Goal: Task Accomplishment & Management: Manage account settings

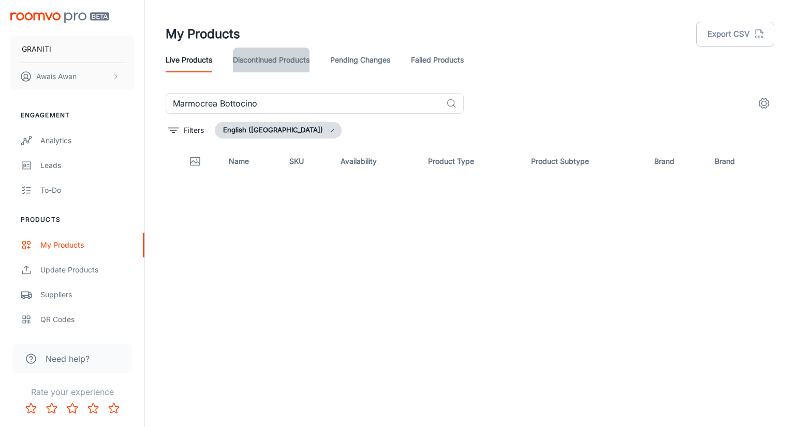
click at [284, 61] on link "Discontinued Products" at bounding box center [271, 60] width 77 height 25
click at [354, 66] on link "Pending Changes" at bounding box center [360, 60] width 60 height 25
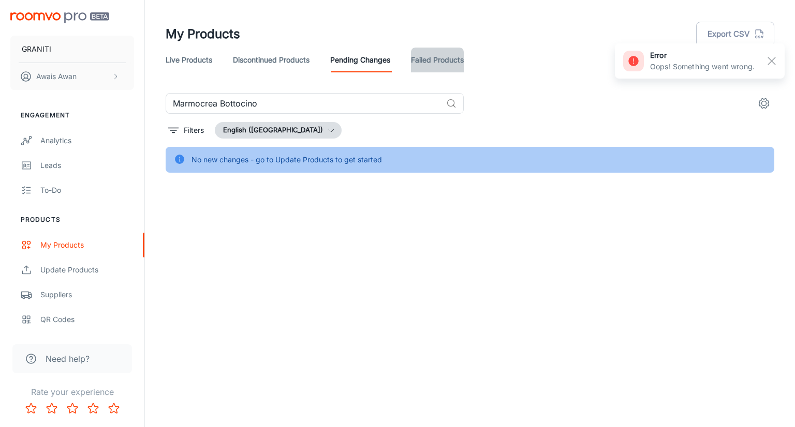
click at [426, 60] on link "Failed Products" at bounding box center [437, 60] width 53 height 25
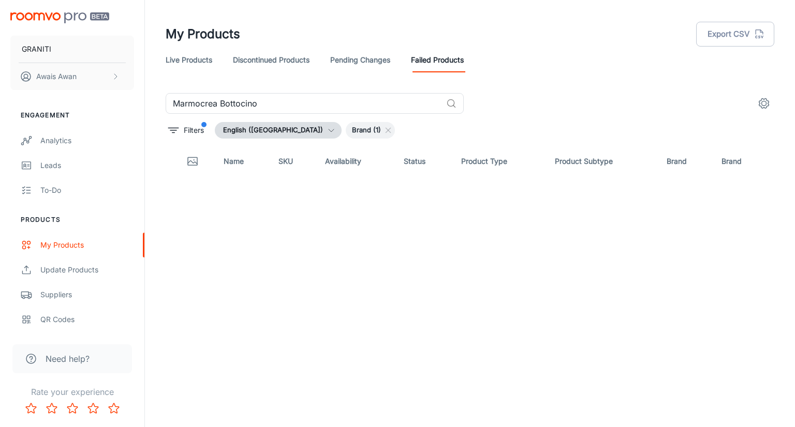
click at [375, 72] on link "Pending Changes" at bounding box center [360, 60] width 60 height 25
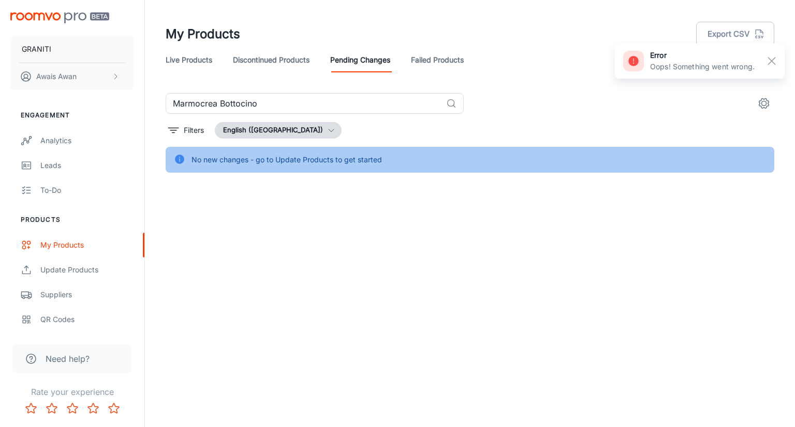
click at [299, 67] on link "Discontinued Products" at bounding box center [271, 60] width 77 height 25
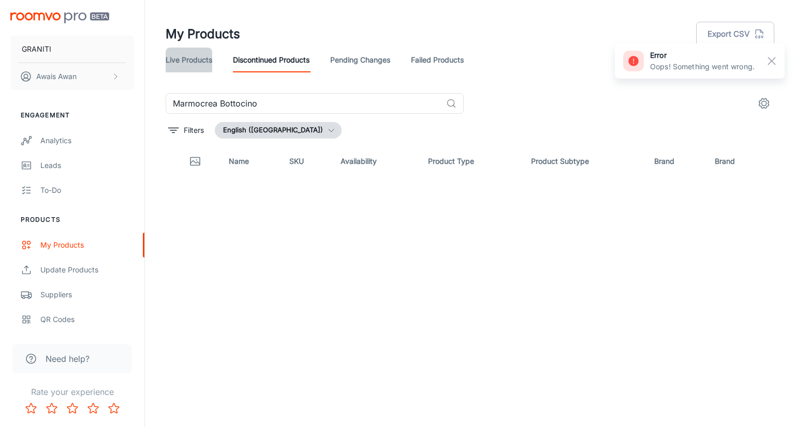
click at [200, 64] on link "Live Products" at bounding box center [189, 60] width 47 height 25
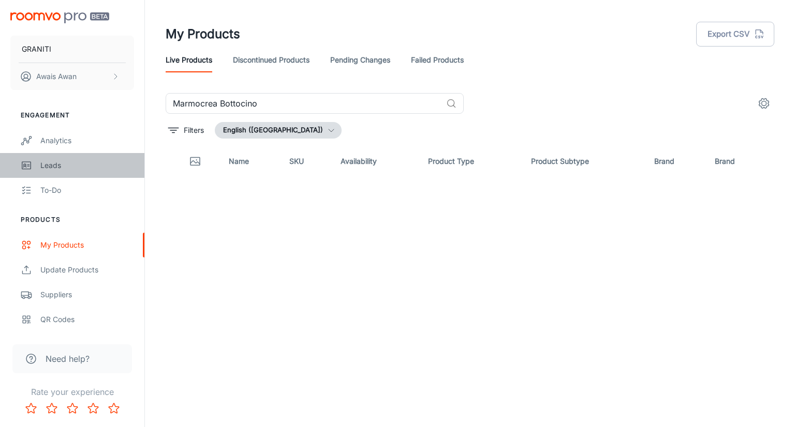
click at [61, 168] on div "Leads" at bounding box center [87, 165] width 94 height 11
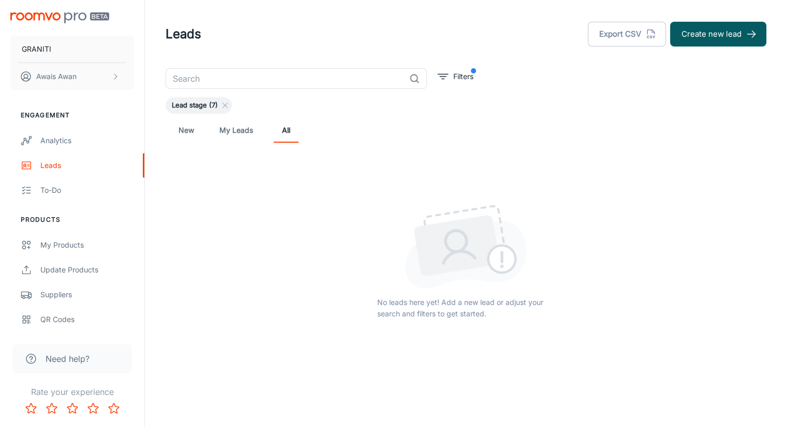
click at [186, 135] on link "New" at bounding box center [186, 130] width 25 height 25
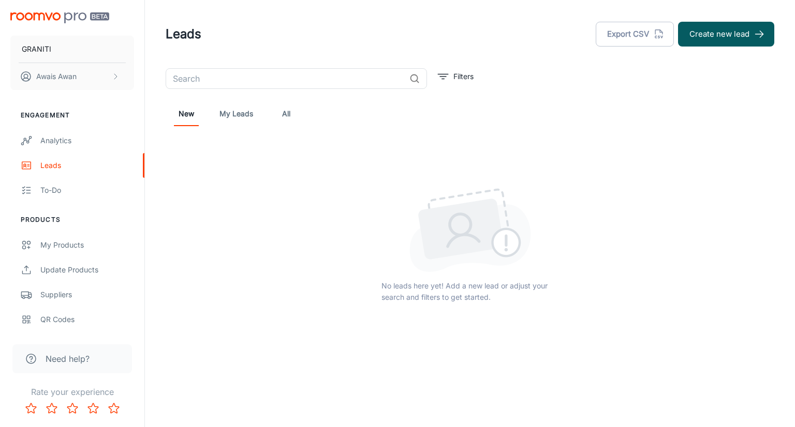
click at [221, 117] on link "My Leads" at bounding box center [236, 113] width 34 height 25
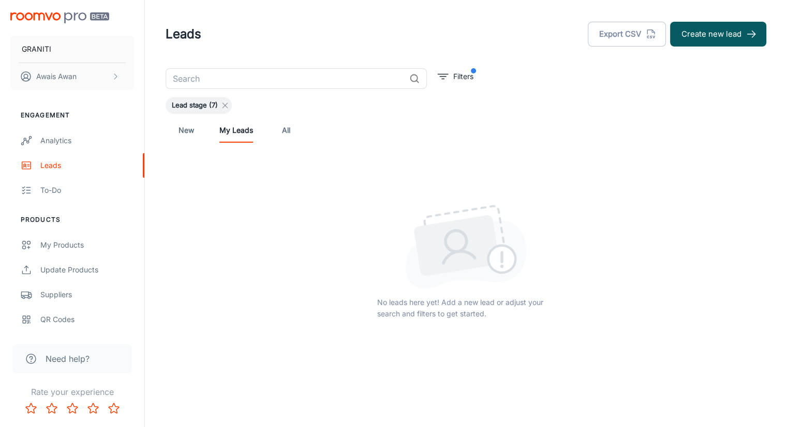
click at [226, 108] on icon at bounding box center [225, 105] width 8 height 8
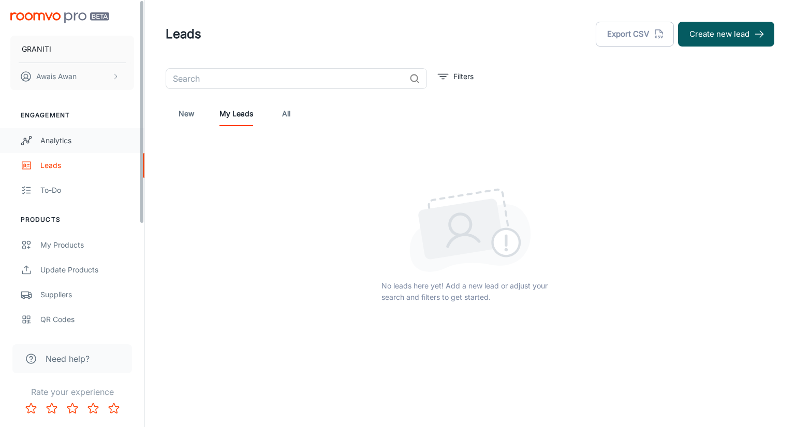
click at [79, 135] on div "Analytics" at bounding box center [87, 140] width 94 height 11
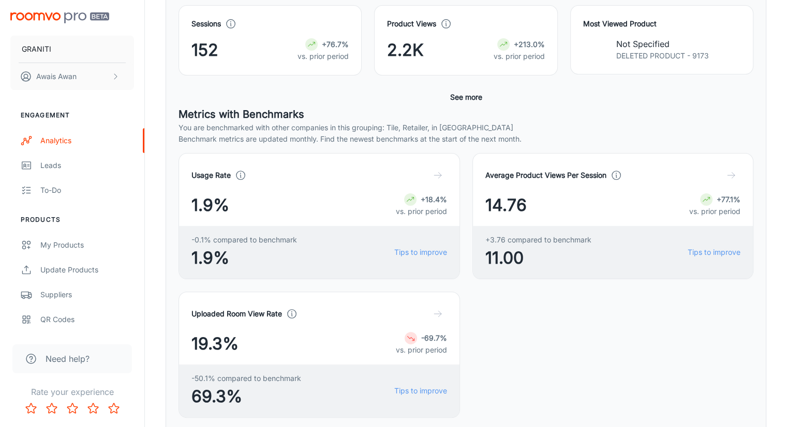
scroll to position [204, 0]
click at [60, 170] on div "Leads" at bounding box center [87, 165] width 94 height 11
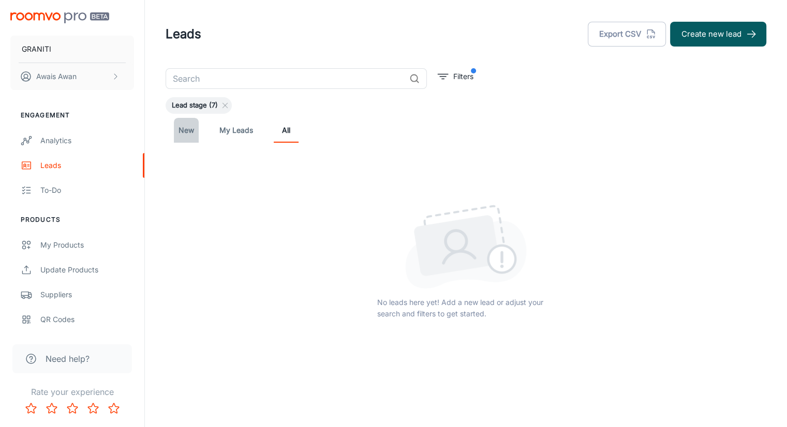
click at [188, 135] on link "New" at bounding box center [186, 130] width 25 height 25
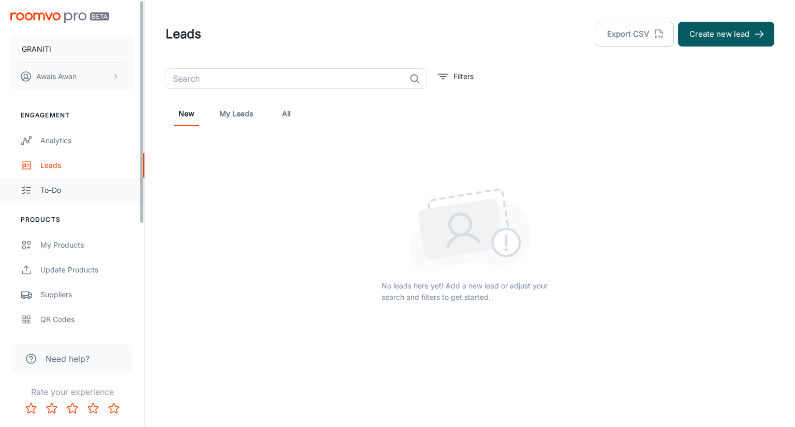
click at [81, 191] on div "To-do" at bounding box center [87, 190] width 94 height 11
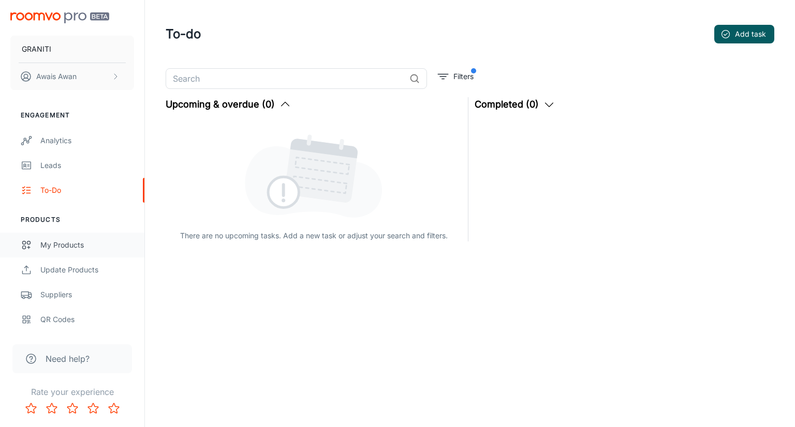
click at [64, 244] on div "My Products" at bounding box center [87, 245] width 94 height 11
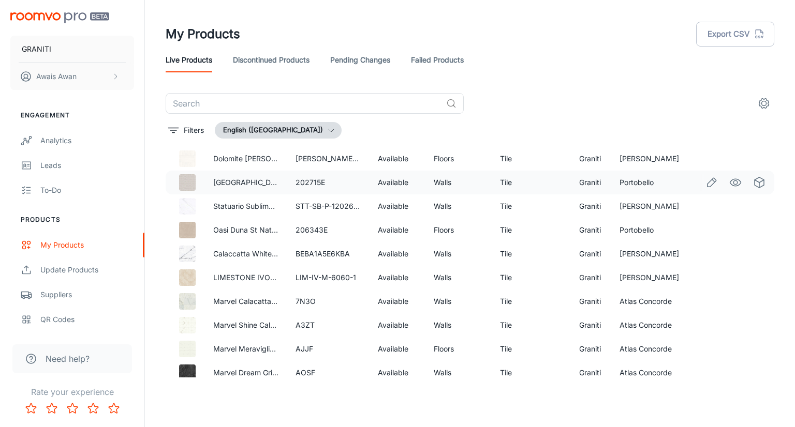
scroll to position [29, 0]
click at [187, 131] on p "Filters" at bounding box center [194, 130] width 20 height 11
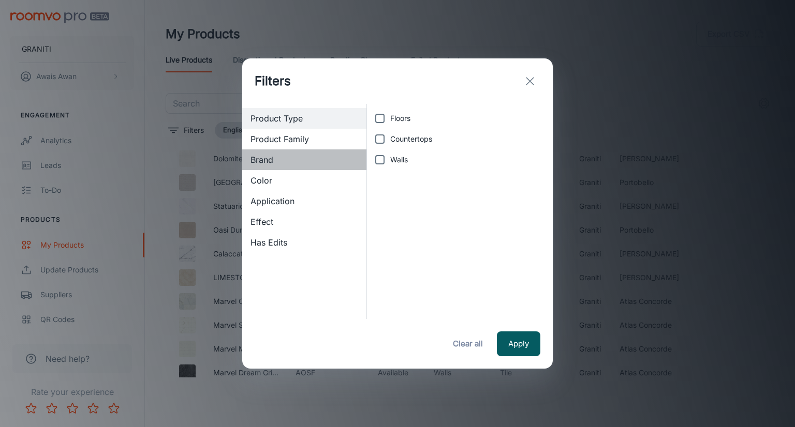
click at [271, 168] on div "Brand" at bounding box center [304, 160] width 124 height 21
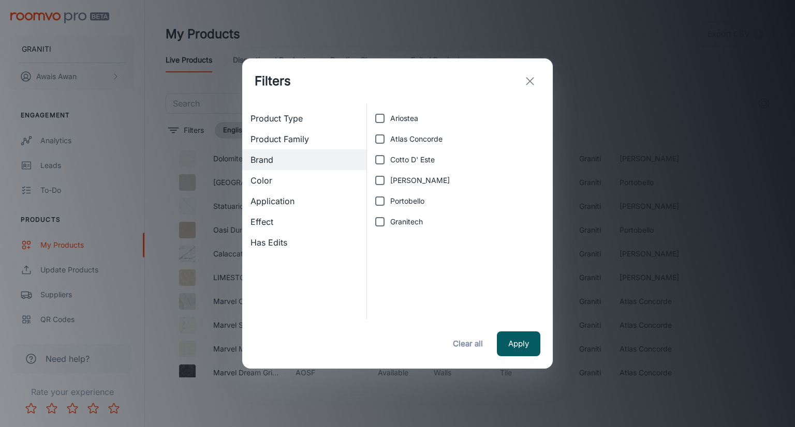
click at [376, 220] on input "Granitech" at bounding box center [379, 222] width 21 height 21
checkbox input "true"
click at [518, 348] on button "Apply" at bounding box center [518, 344] width 43 height 25
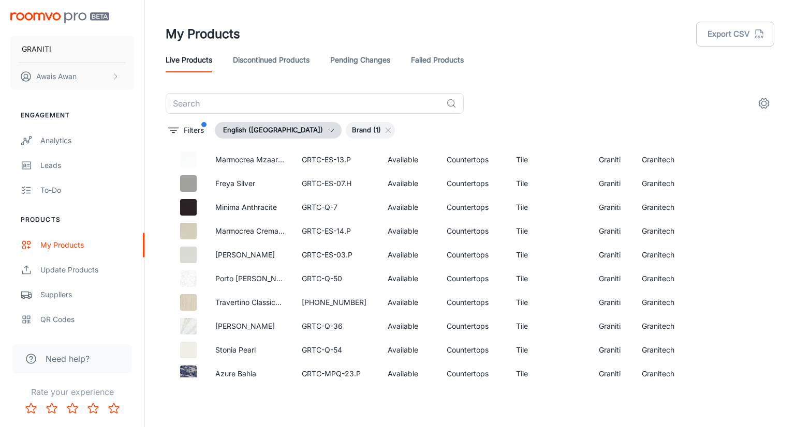
scroll to position [0, 0]
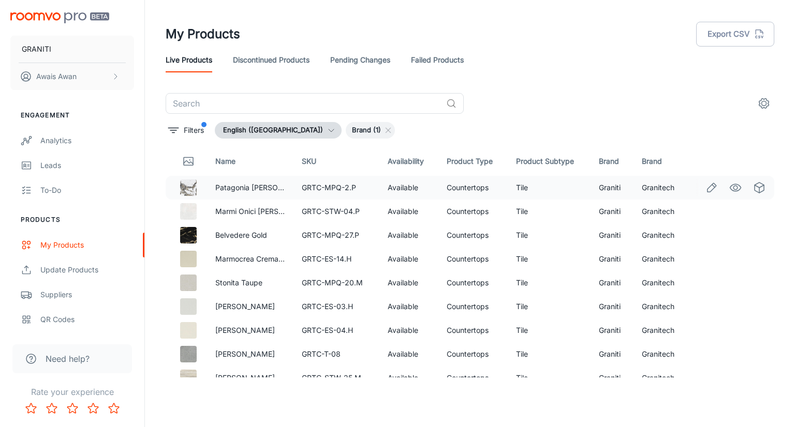
click at [600, 191] on td "Graniti" at bounding box center [611, 188] width 42 height 24
copy td "Graniti"
click at [294, 61] on link "Discontinued Products" at bounding box center [271, 60] width 77 height 25
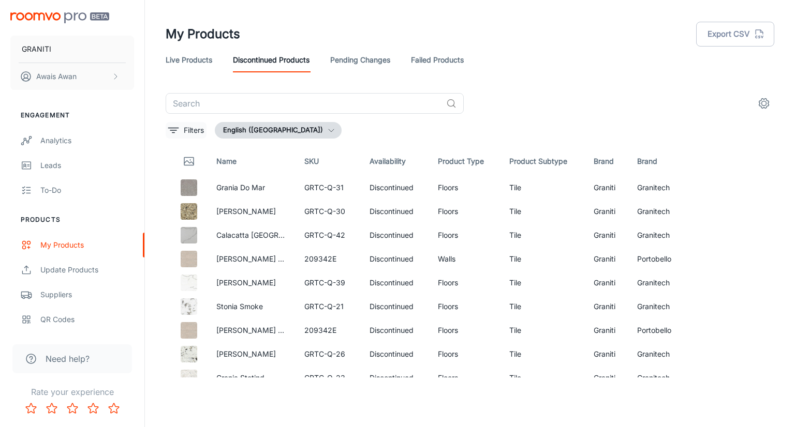
click at [179, 131] on icon "filter" at bounding box center [173, 130] width 12 height 12
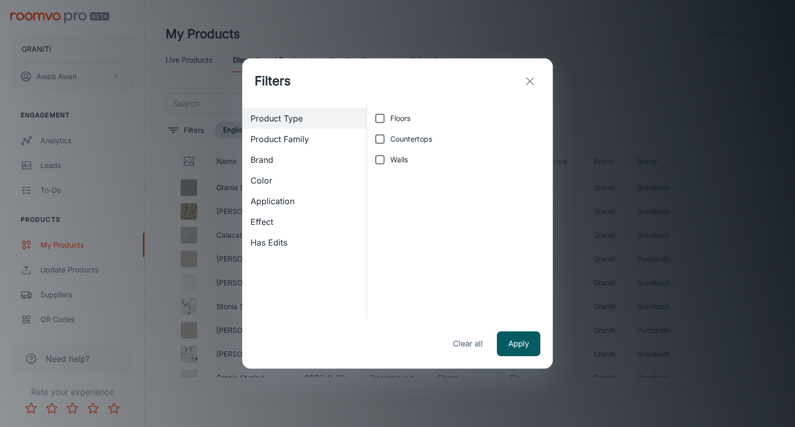
click at [268, 160] on span "Brand" at bounding box center [304, 160] width 108 height 12
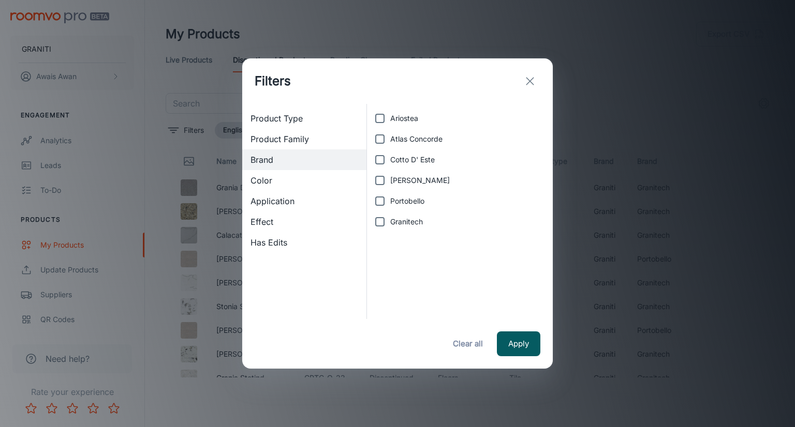
click at [382, 220] on input "Granitech" at bounding box center [379, 222] width 21 height 21
checkbox input "true"
click at [521, 352] on button "Apply" at bounding box center [518, 344] width 43 height 25
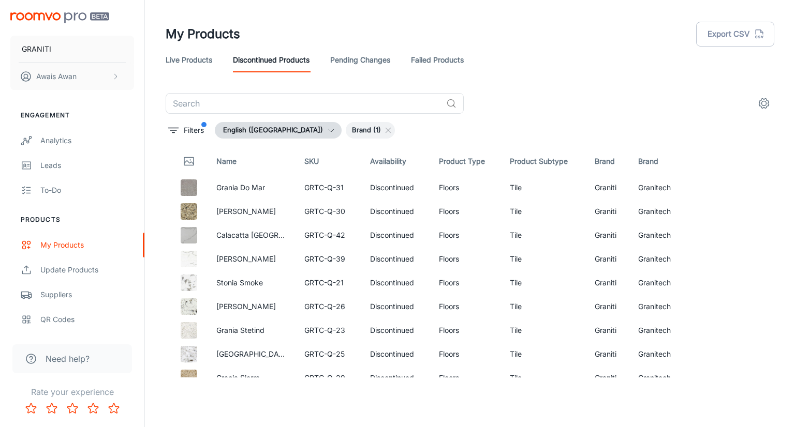
scroll to position [5, 0]
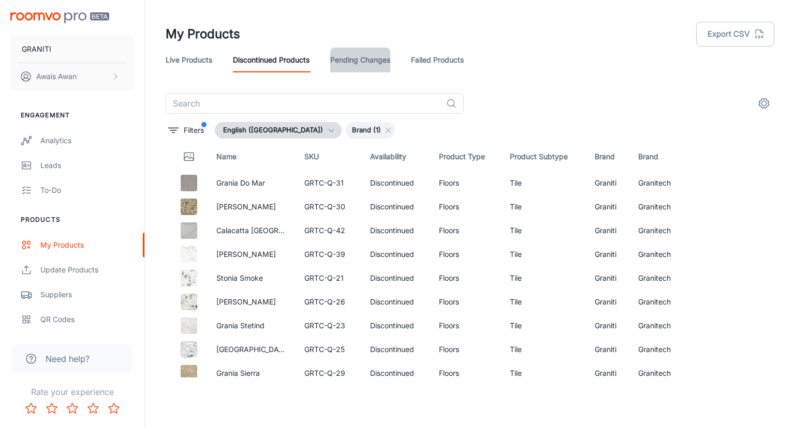
click at [360, 71] on link "Pending Changes" at bounding box center [360, 60] width 60 height 25
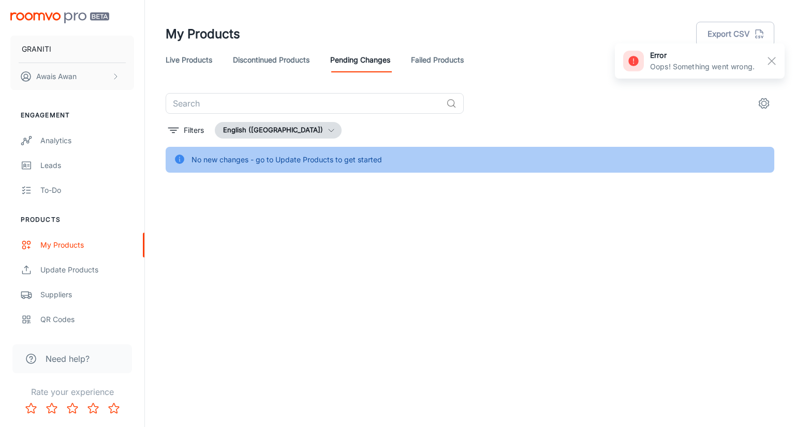
click at [430, 63] on link "Failed Products" at bounding box center [437, 60] width 53 height 25
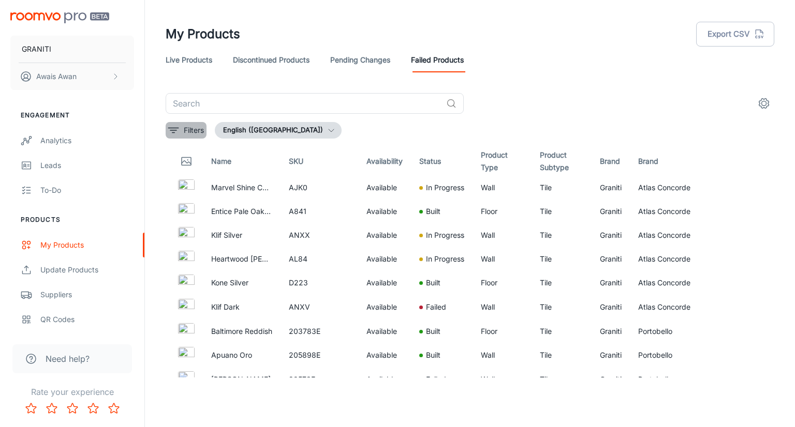
click at [188, 131] on p "Filters" at bounding box center [194, 130] width 20 height 11
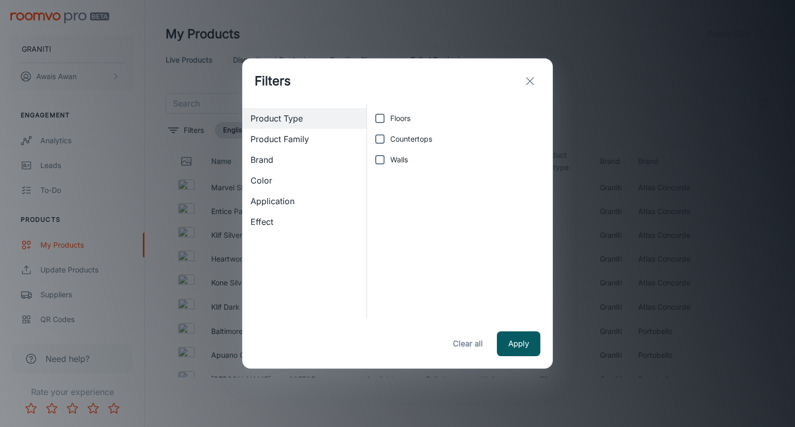
click at [277, 162] on span "Brand" at bounding box center [304, 160] width 108 height 12
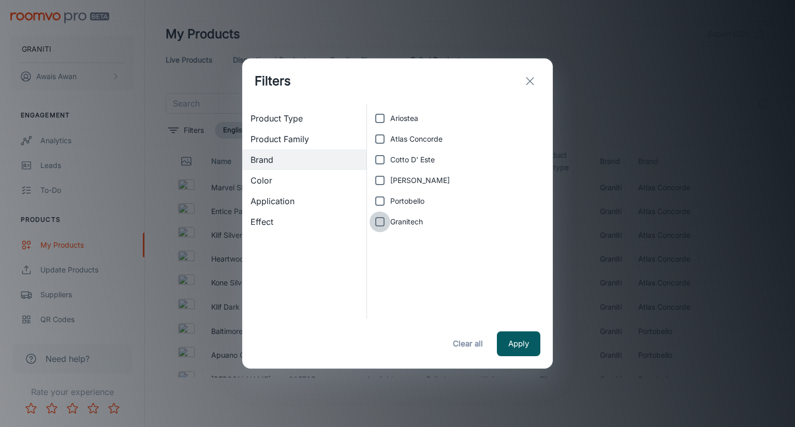
click at [383, 222] on input "Granitech" at bounding box center [379, 222] width 21 height 21
checkbox input "true"
click at [523, 342] on button "Apply" at bounding box center [518, 344] width 43 height 25
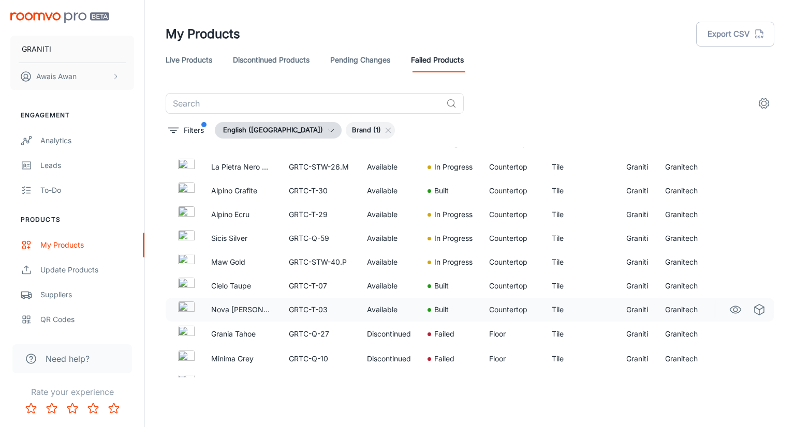
scroll to position [777, 0]
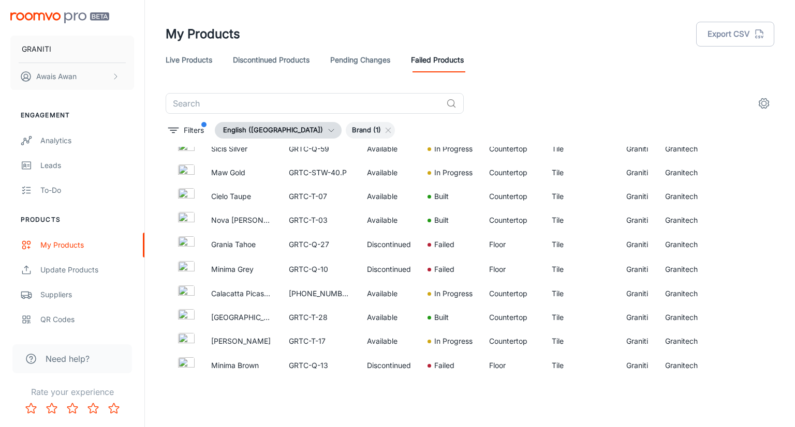
click at [449, 74] on header "My Products Export CSV Live Products Discontinued Products Pending Changes Fail…" at bounding box center [469, 46] width 633 height 93
click at [383, 78] on header "My Products Export CSV Live Products Discontinued Products Pending Changes Fail…" at bounding box center [469, 46] width 633 height 93
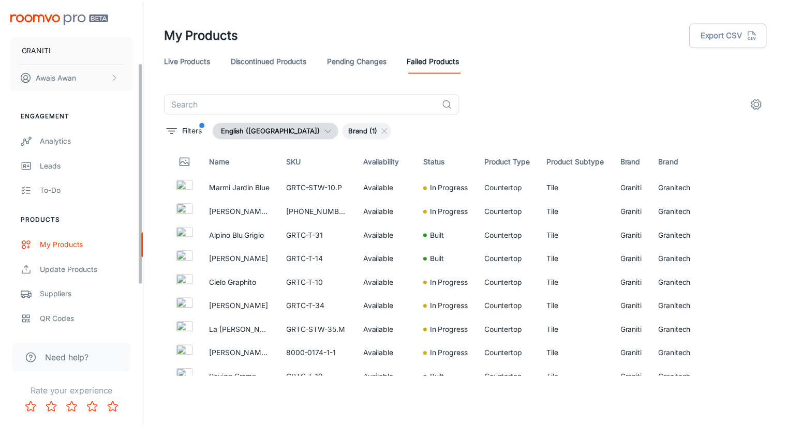
scroll to position [107, 0]
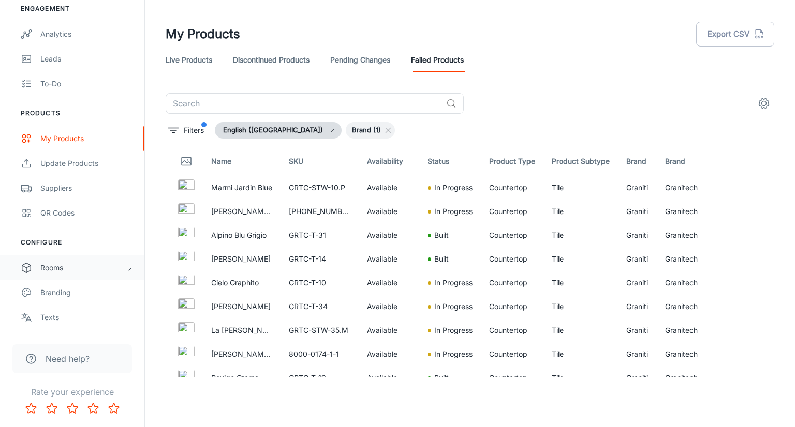
click at [77, 270] on div "Rooms" at bounding box center [82, 267] width 85 height 11
click at [72, 292] on div "My Rooms" at bounding box center [87, 292] width 94 height 11
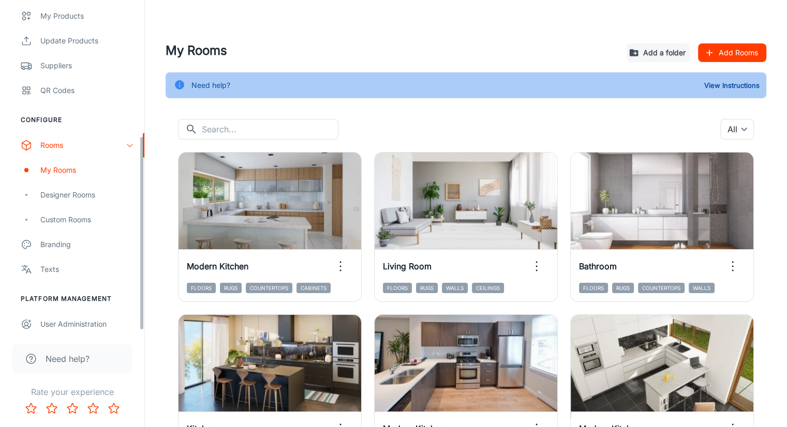
scroll to position [234, 0]
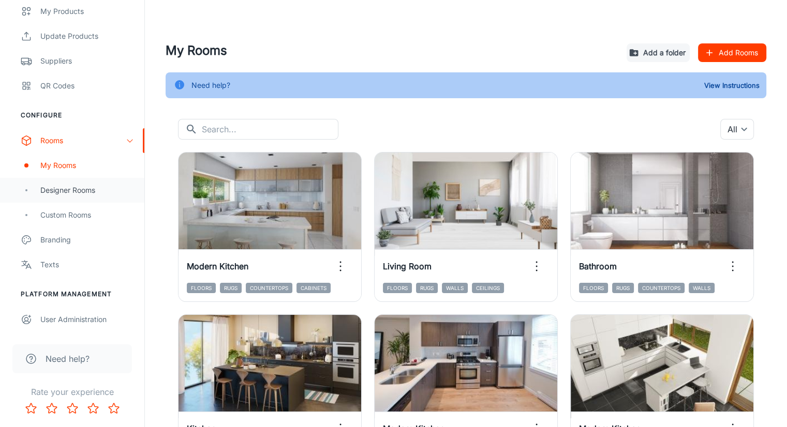
click at [71, 200] on div "Designer Rooms" at bounding box center [72, 190] width 144 height 25
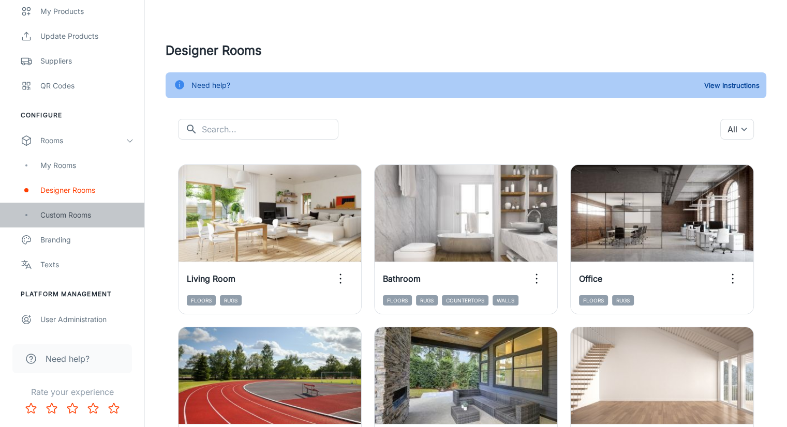
click at [74, 217] on div "Custom Rooms" at bounding box center [87, 215] width 94 height 11
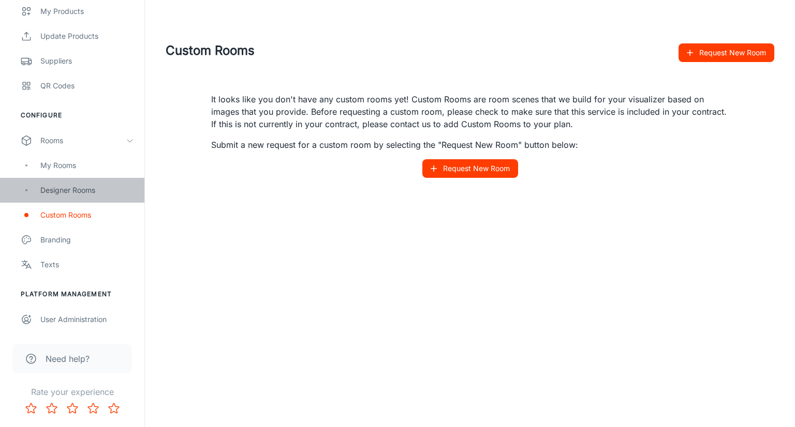
click at [85, 178] on div "Designer Rooms" at bounding box center [72, 190] width 144 height 25
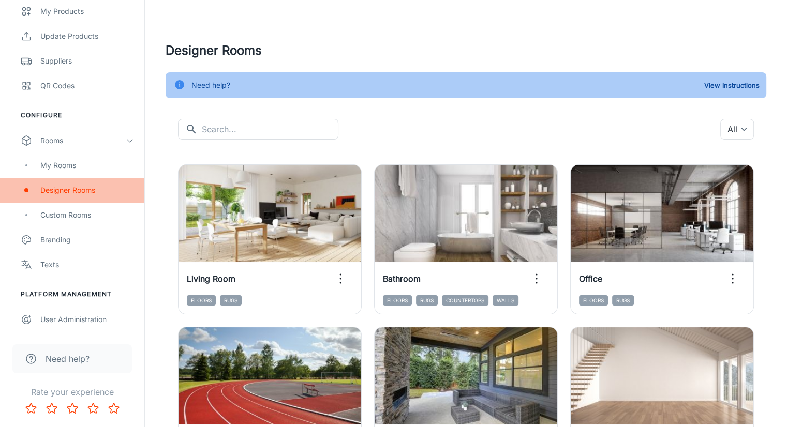
click at [78, 178] on div "Designer Rooms" at bounding box center [72, 190] width 144 height 25
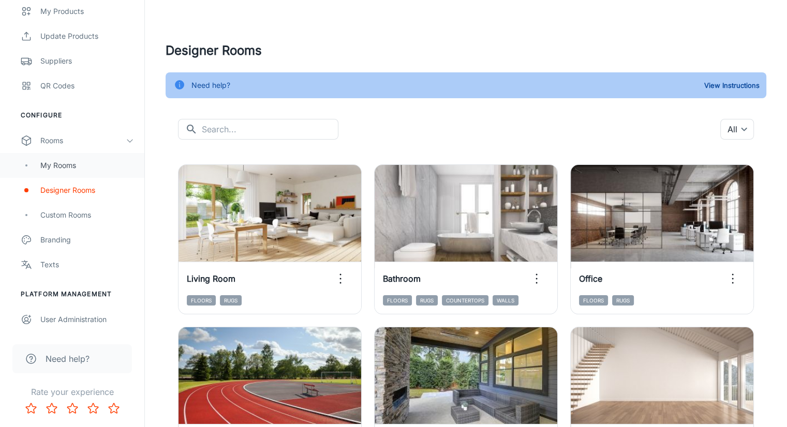
click at [72, 171] on div "My Rooms" at bounding box center [72, 165] width 144 height 25
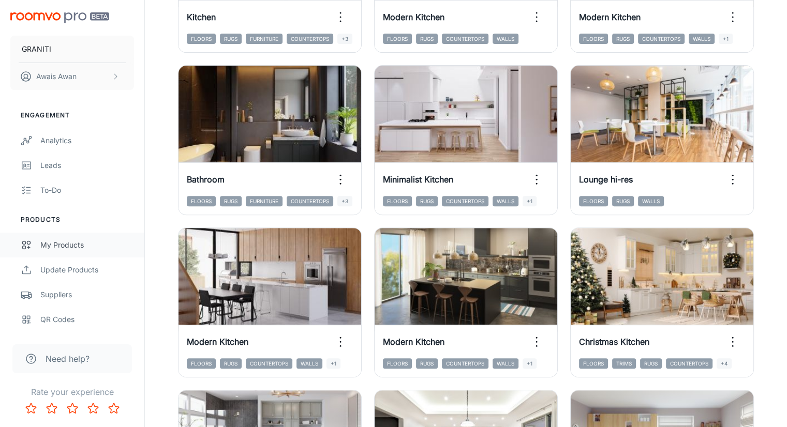
click at [69, 244] on div "My Products" at bounding box center [87, 245] width 94 height 11
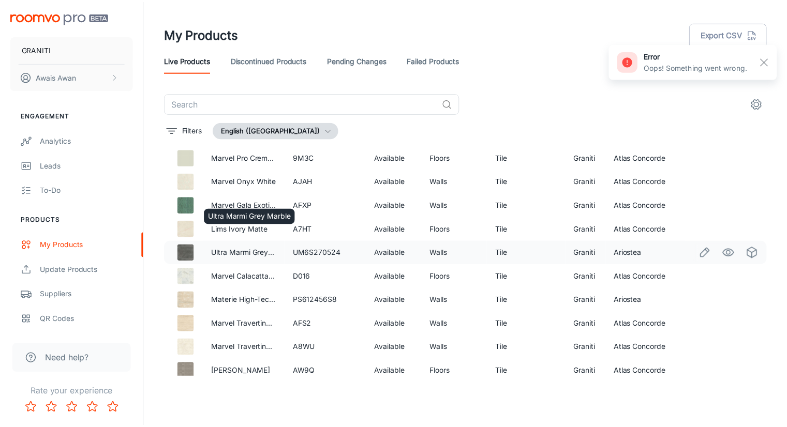
scroll to position [362, 0]
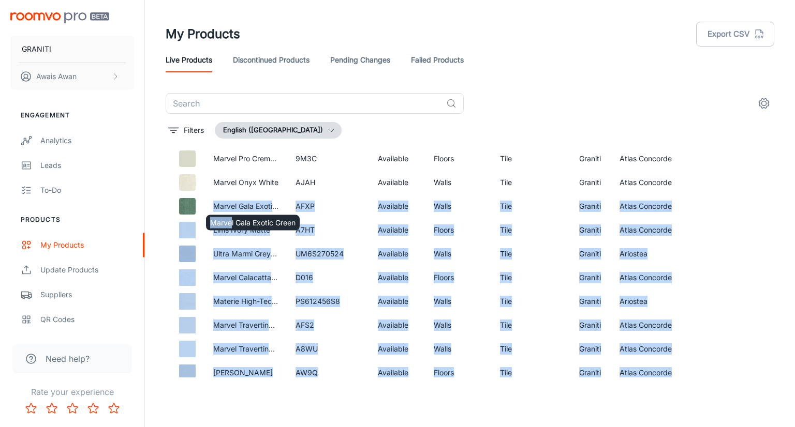
drag, startPoint x: 207, startPoint y: 204, endPoint x: 232, endPoint y: 207, distance: 25.0
click at [232, 207] on body "GRANITI [PERSON_NAME] Engagement Analytics Leads To-do Products My Products Upd…" at bounding box center [397, 213] width 795 height 427
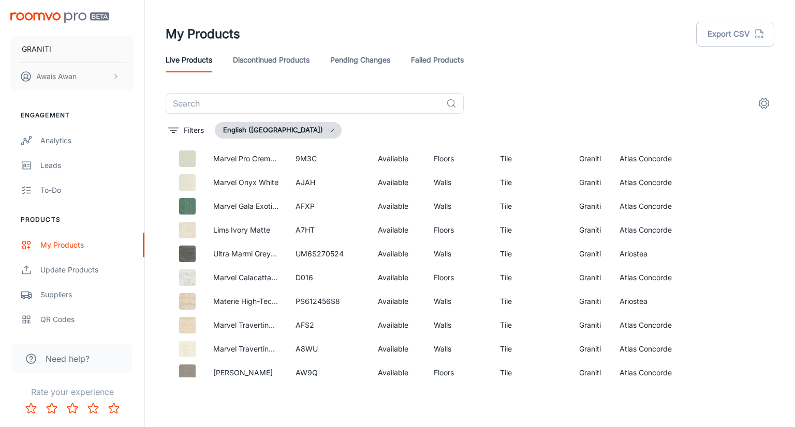
click at [159, 207] on div "​ Filters English ([GEOGRAPHIC_DATA]) Name SKU Availability Product Type Produc…" at bounding box center [469, 235] width 633 height 285
click at [235, 208] on div "Marvel Gala Exotic Green" at bounding box center [253, 220] width 96 height 24
click at [240, 203] on link "Marvel Gala Exotic Green" at bounding box center [255, 206] width 85 height 9
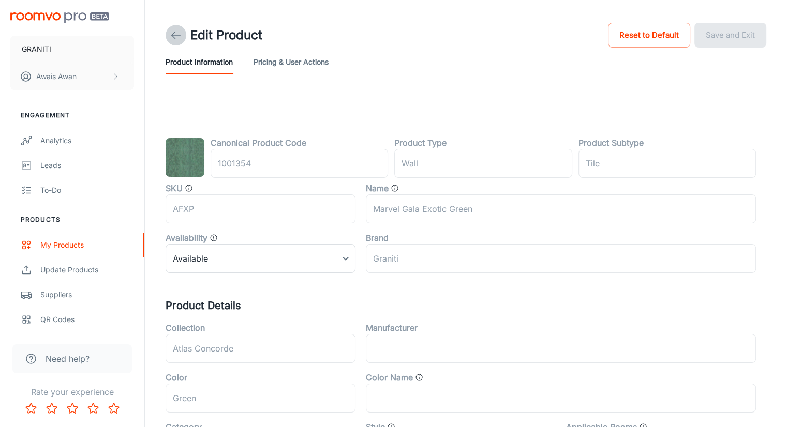
click at [177, 36] on icon at bounding box center [176, 35] width 12 height 12
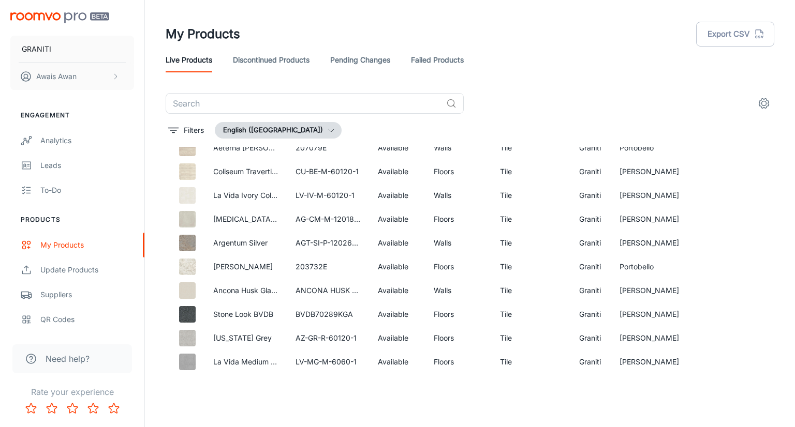
scroll to position [16278, 0]
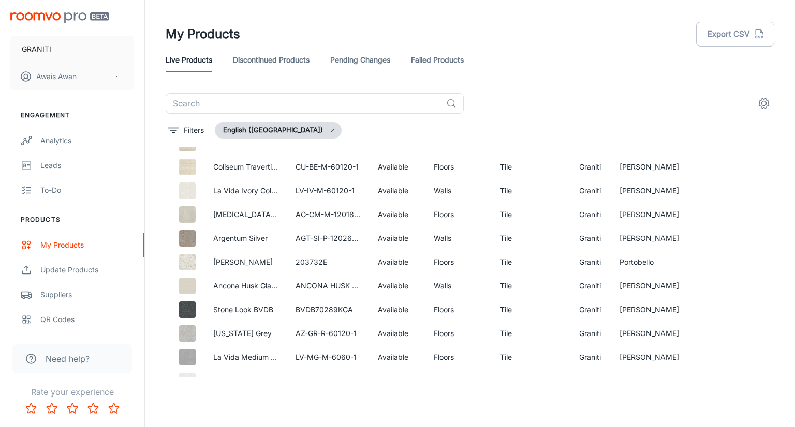
click at [185, 300] on td at bounding box center [185, 310] width 39 height 24
